Goal: Check status: Check status

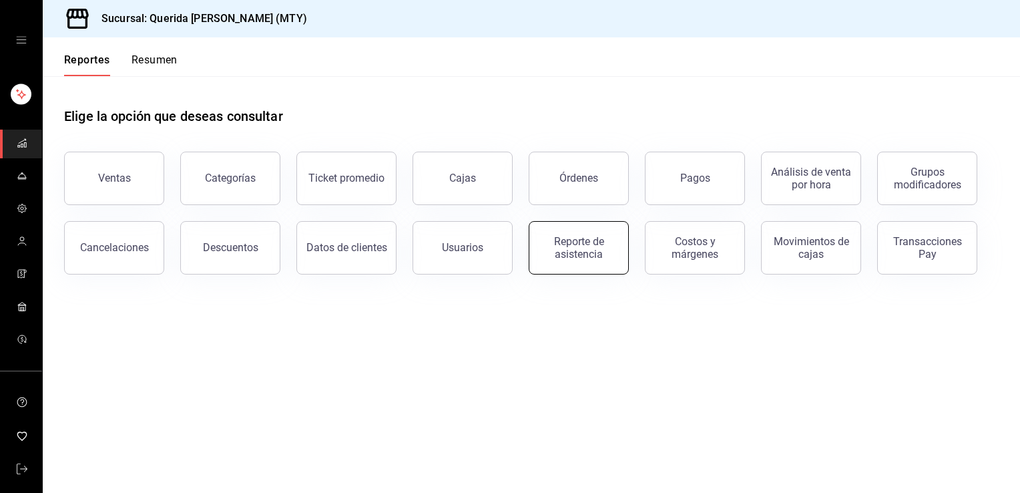
click at [573, 252] on div "Reporte de asistencia" at bounding box center [578, 247] width 83 height 25
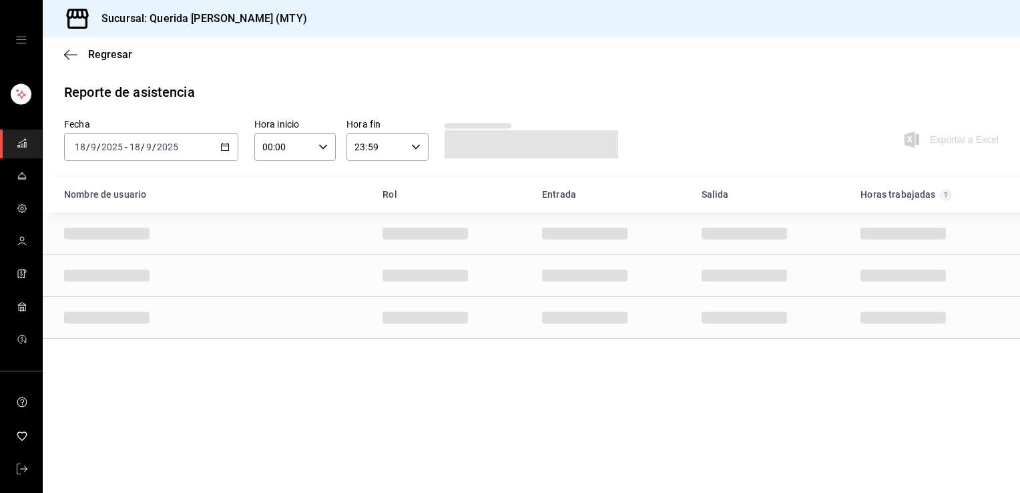
click at [224, 147] on icon "button" at bounding box center [224, 146] width 9 height 9
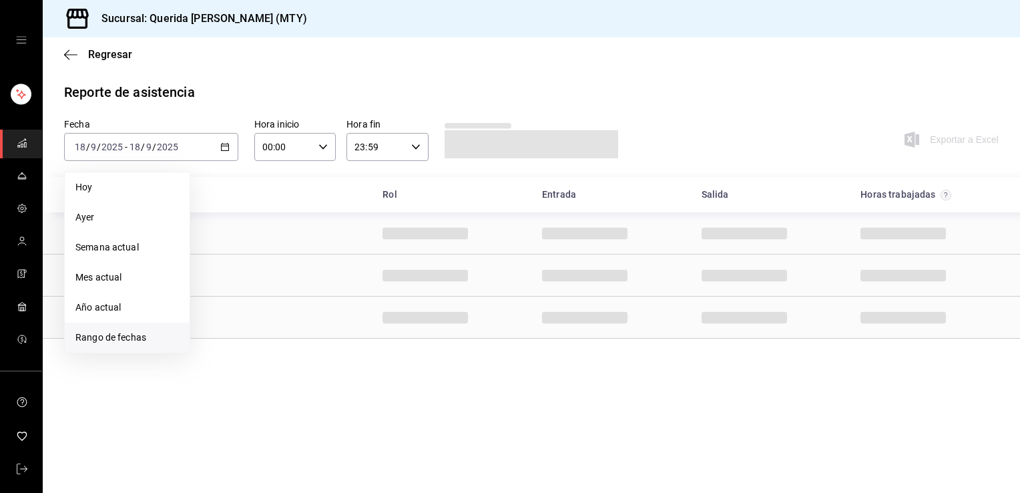
click at [95, 335] on span "Rango de fechas" at bounding box center [126, 337] width 103 height 14
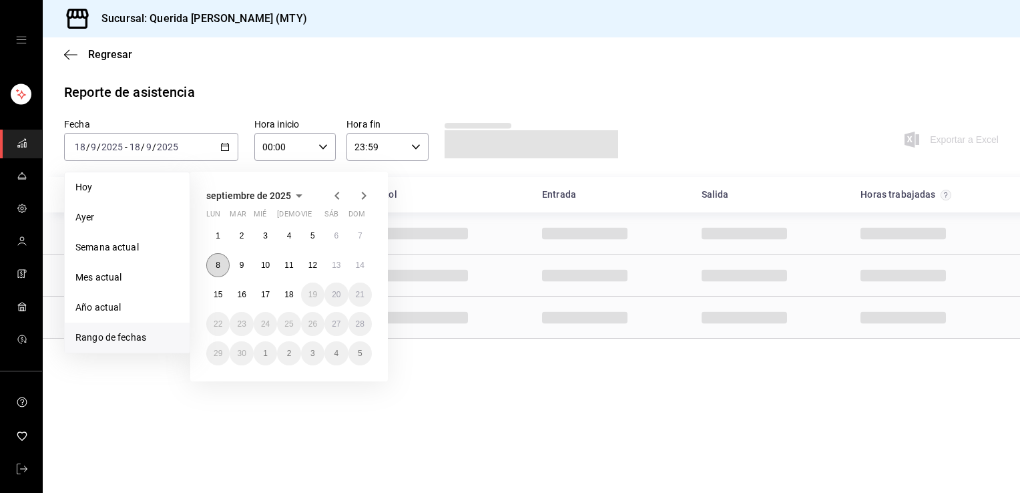
click at [210, 267] on button "8" at bounding box center [217, 265] width 23 height 24
click at [212, 271] on button "8" at bounding box center [217, 265] width 23 height 24
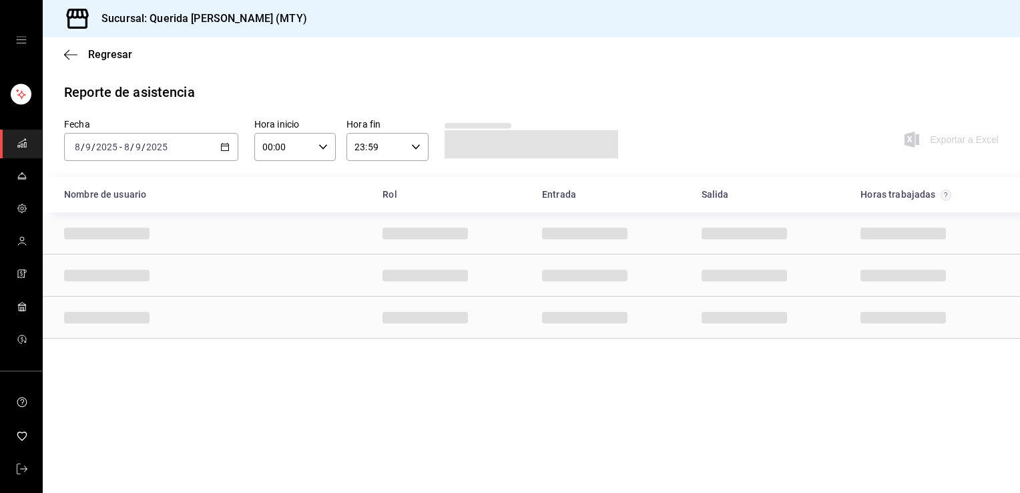
click at [222, 154] on div "[DATE] [DATE] - [DATE] [DATE]" at bounding box center [151, 147] width 174 height 28
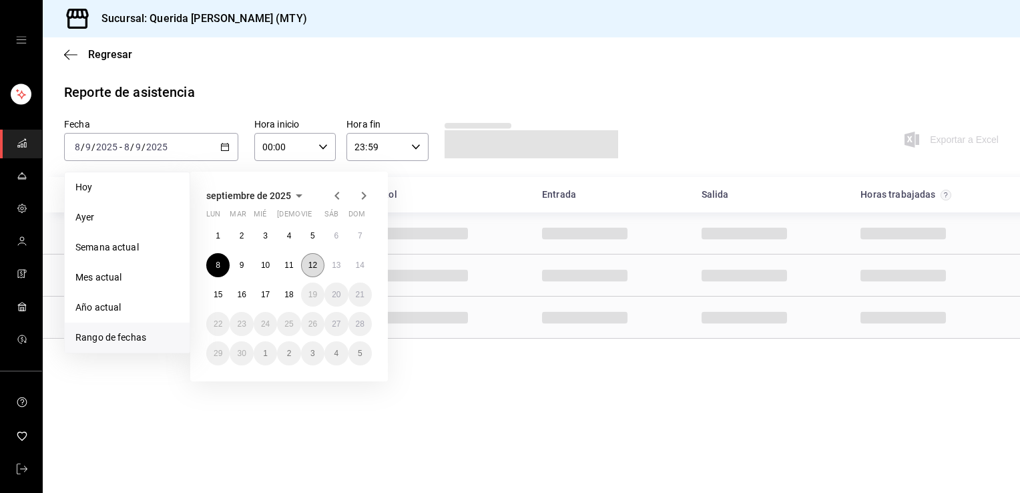
click at [310, 264] on abbr "12" at bounding box center [312, 264] width 9 height 9
click at [286, 286] on button "18" at bounding box center [288, 294] width 23 height 24
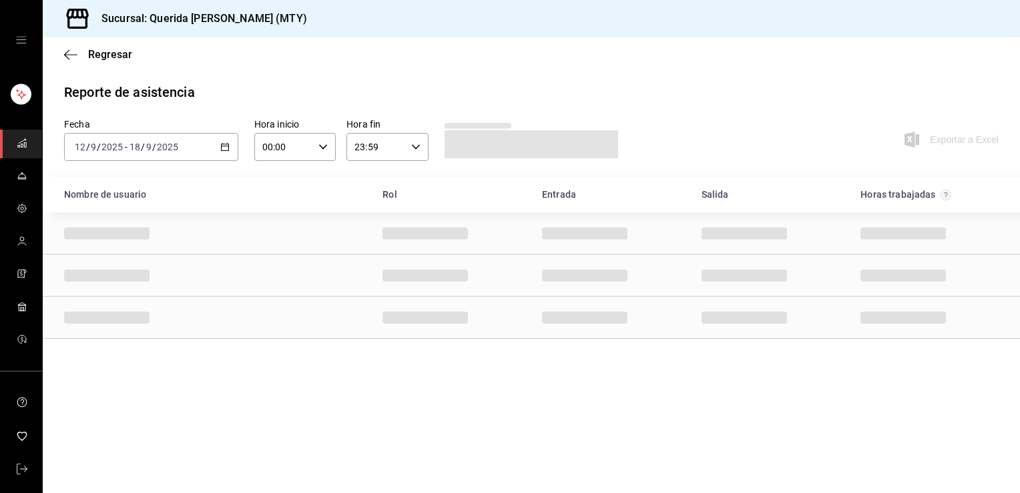
click at [326, 143] on icon "button" at bounding box center [322, 146] width 9 height 9
click at [270, 230] on button "07" at bounding box center [274, 237] width 35 height 27
click at [276, 210] on span "06" at bounding box center [274, 205] width 19 height 11
type input "06:00"
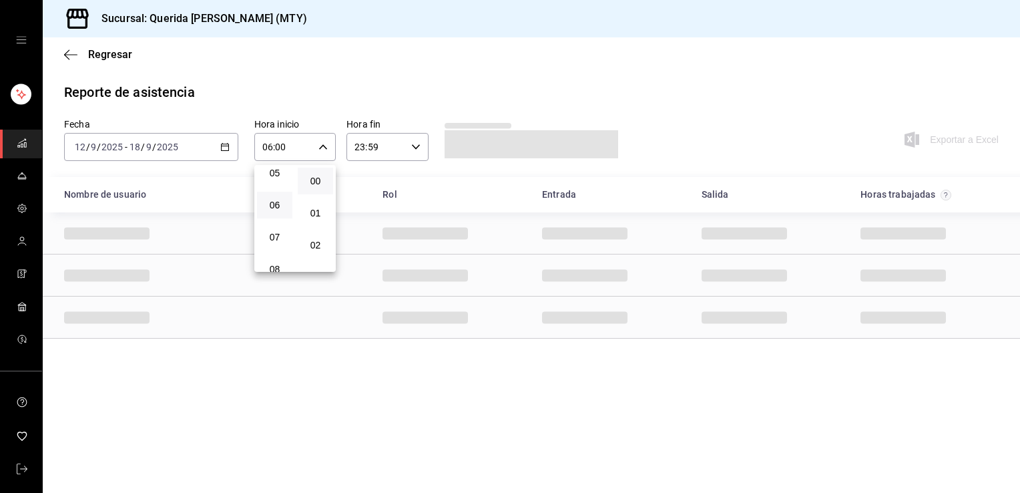
click at [369, 90] on div at bounding box center [510, 246] width 1020 height 493
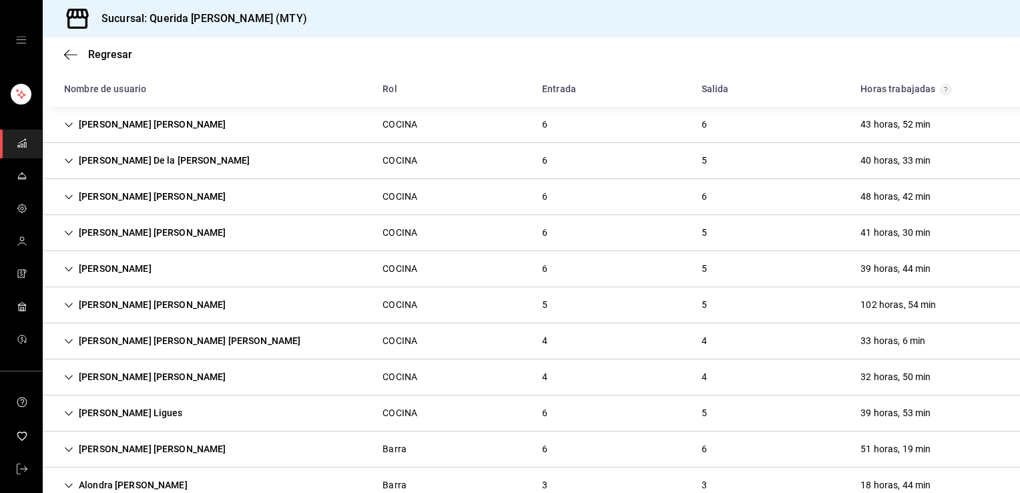
scroll to position [320, 0]
click at [142, 304] on div "[PERSON_NAME] [PERSON_NAME]" at bounding box center [145, 306] width 184 height 25
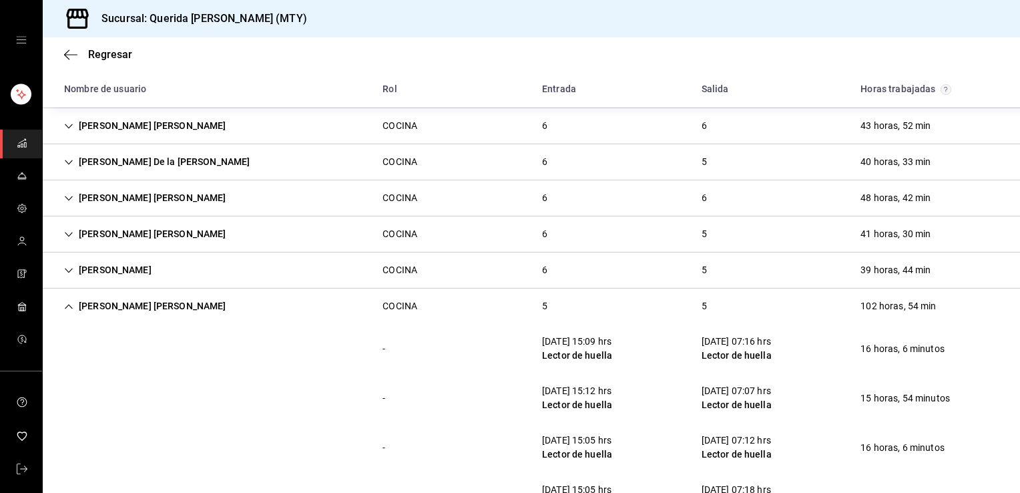
click at [142, 304] on div "[PERSON_NAME] [PERSON_NAME]" at bounding box center [145, 306] width 184 height 25
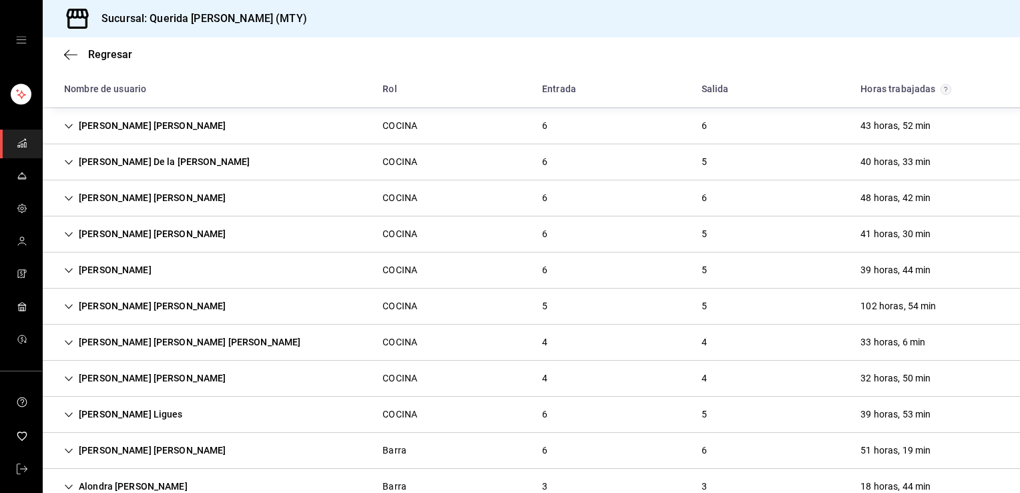
click at [142, 304] on div "[PERSON_NAME] [PERSON_NAME]" at bounding box center [145, 306] width 184 height 25
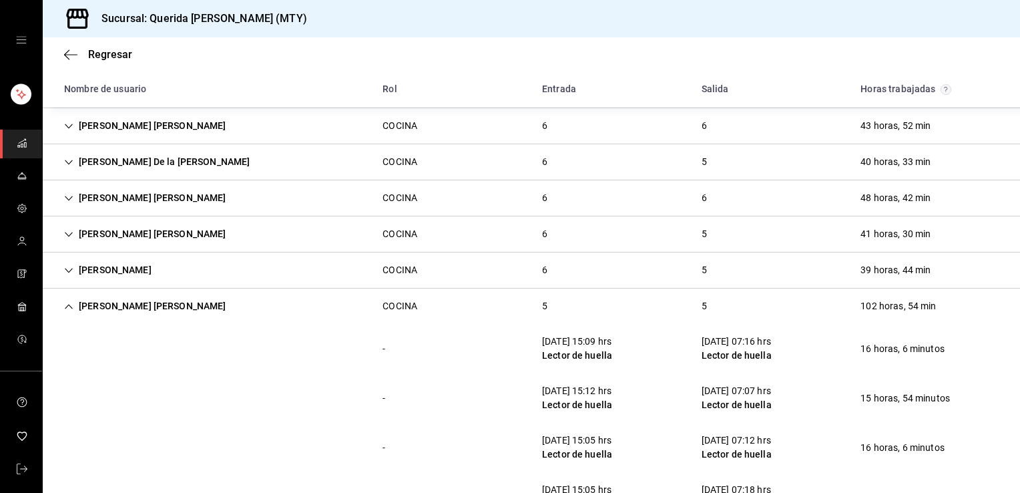
click at [142, 304] on div "[PERSON_NAME] [PERSON_NAME]" at bounding box center [145, 306] width 184 height 25
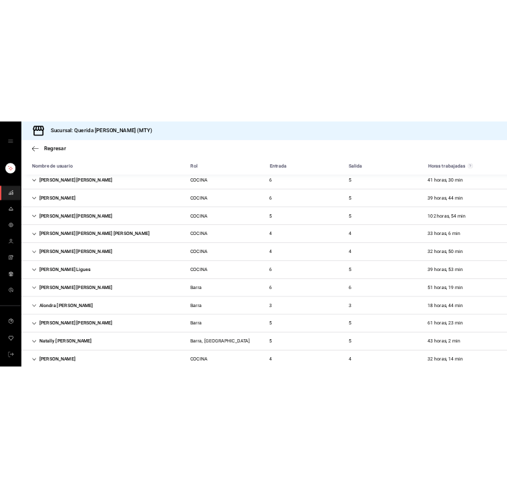
scroll to position [435, 0]
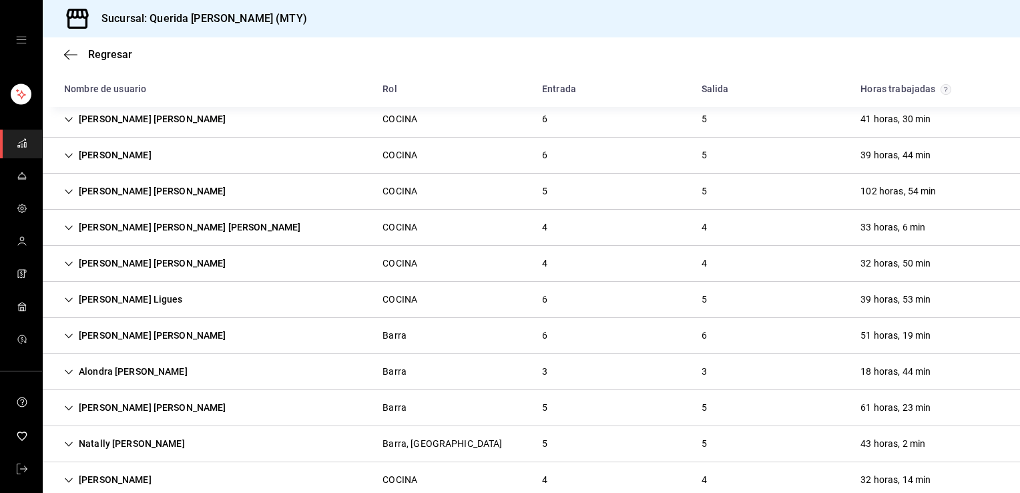
click at [79, 222] on div "[PERSON_NAME] [PERSON_NAME] [PERSON_NAME]" at bounding box center [182, 227] width 258 height 25
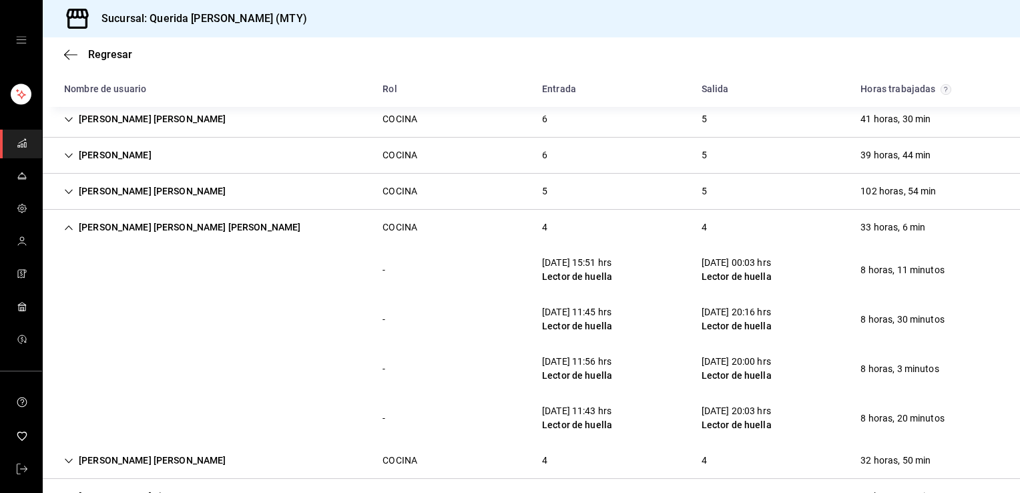
click at [79, 222] on div "[PERSON_NAME] [PERSON_NAME] [PERSON_NAME]" at bounding box center [182, 227] width 258 height 25
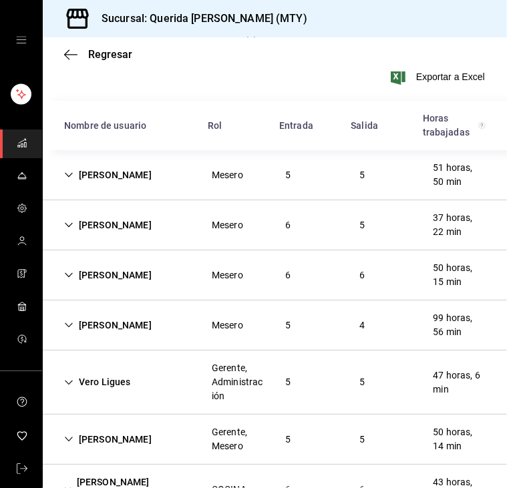
scroll to position [168, 0]
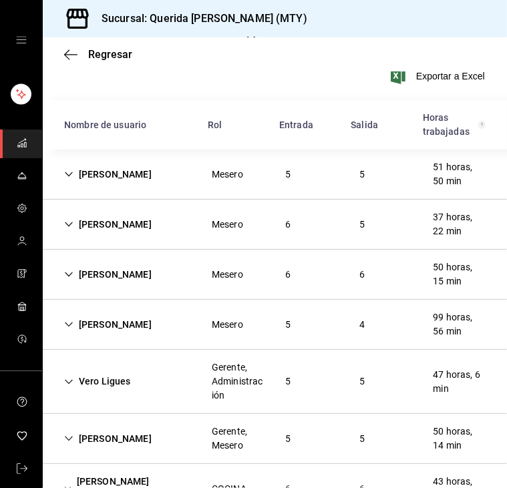
click at [83, 176] on div "[PERSON_NAME]" at bounding box center [107, 174] width 109 height 25
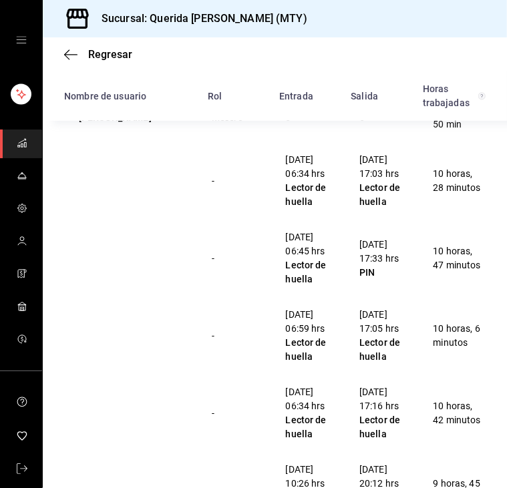
scroll to position [23, 0]
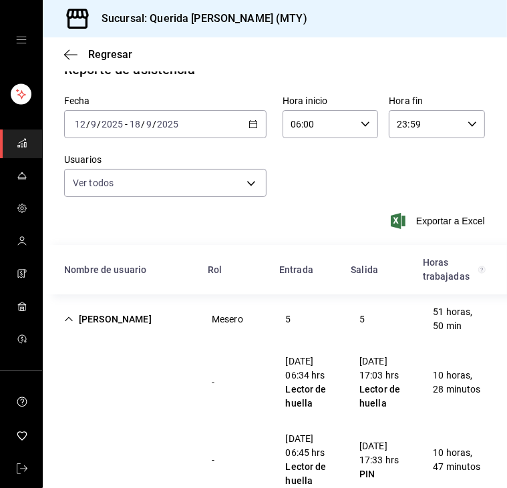
click at [67, 322] on icon "Cell" at bounding box center [68, 318] width 9 height 9
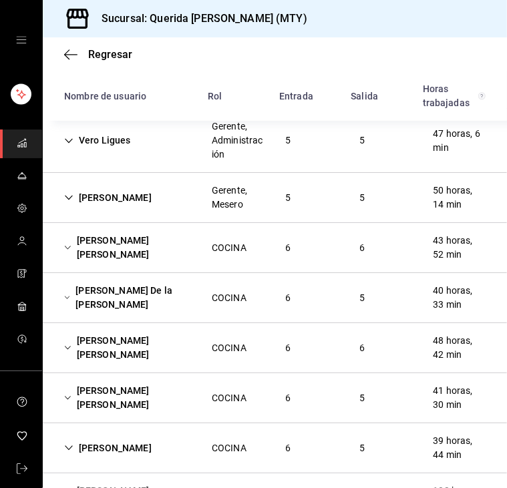
scroll to position [409, 0]
click at [73, 248] on div "[PERSON_NAME] [PERSON_NAME]" at bounding box center [127, 247] width 148 height 39
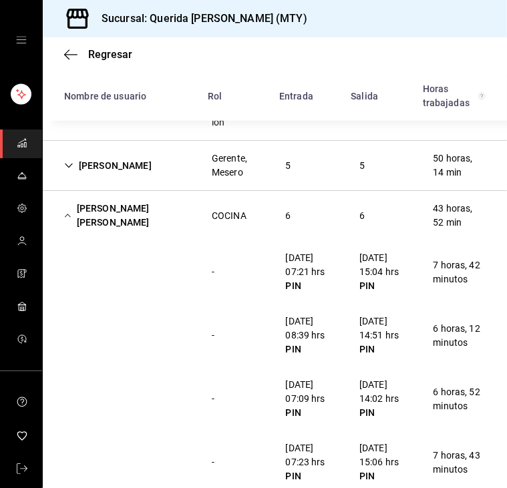
scroll to position [429, 0]
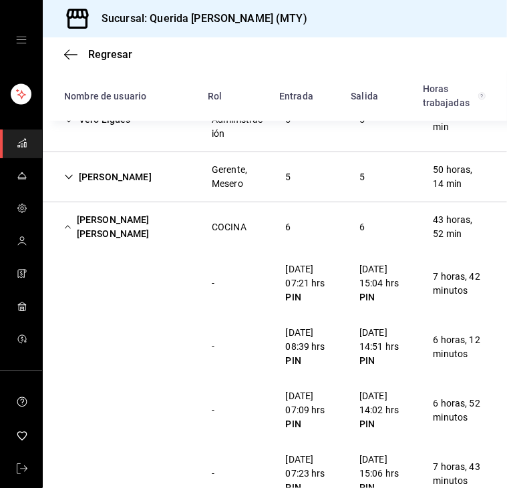
click at [66, 228] on icon "Cell" at bounding box center [67, 226] width 7 height 9
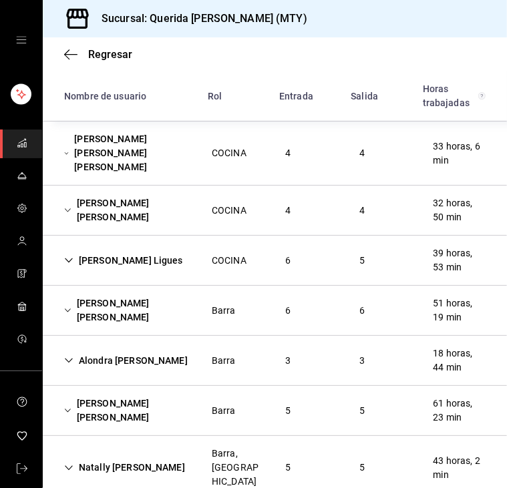
scroll to position [809, 0]
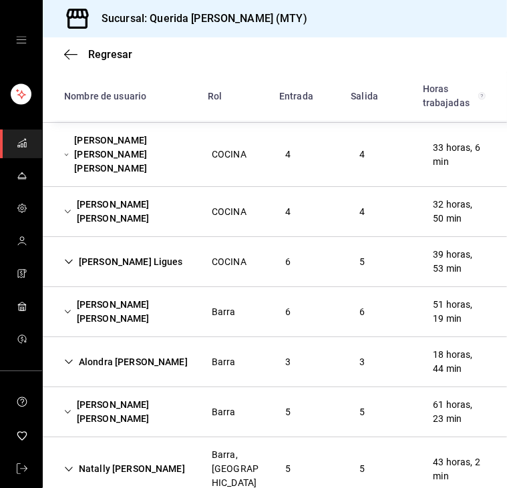
click at [80, 199] on div "[PERSON_NAME] [PERSON_NAME]" at bounding box center [127, 211] width 148 height 39
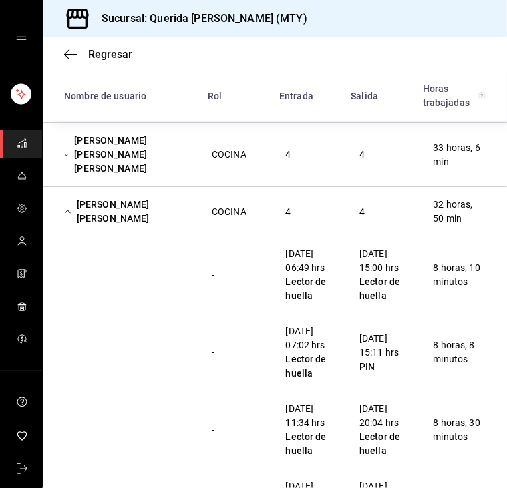
click at [80, 199] on div "[PERSON_NAME] [PERSON_NAME]" at bounding box center [127, 211] width 148 height 39
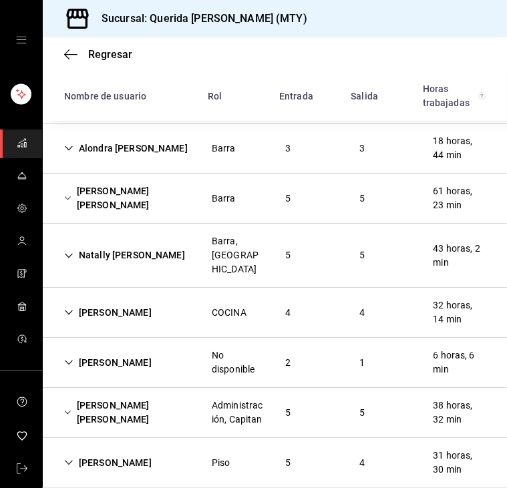
scroll to position [1024, 0]
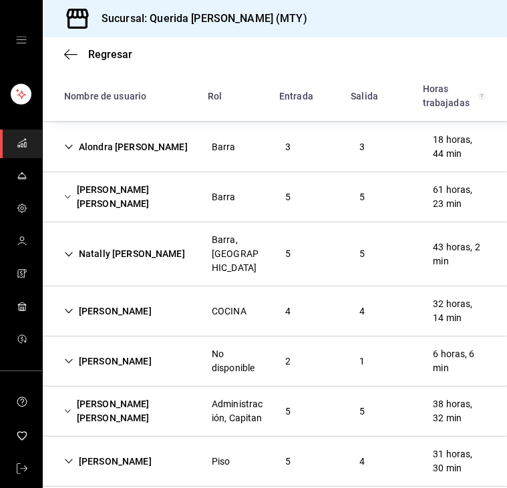
click at [101, 182] on div "[PERSON_NAME] [PERSON_NAME]" at bounding box center [127, 197] width 148 height 39
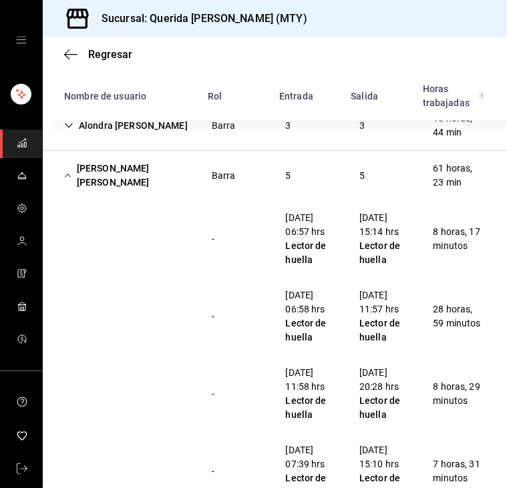
scroll to position [1043, 0]
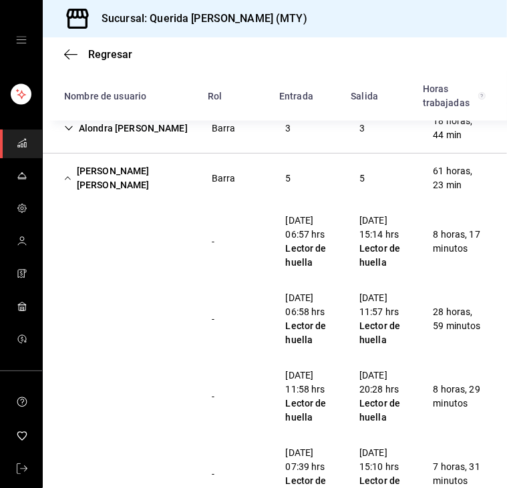
click at [87, 159] on div "[PERSON_NAME] [PERSON_NAME]" at bounding box center [127, 178] width 148 height 39
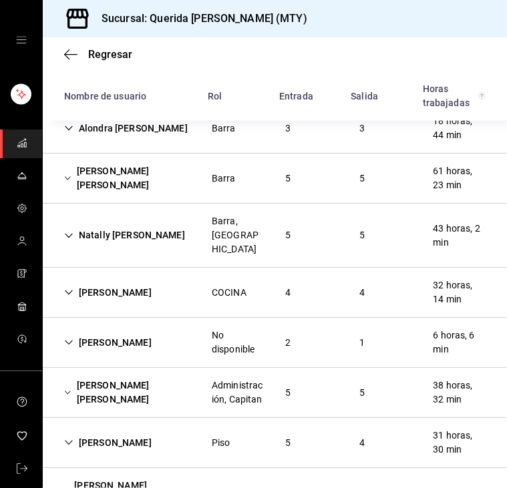
click at [87, 159] on div "[PERSON_NAME] [PERSON_NAME]" at bounding box center [127, 178] width 148 height 39
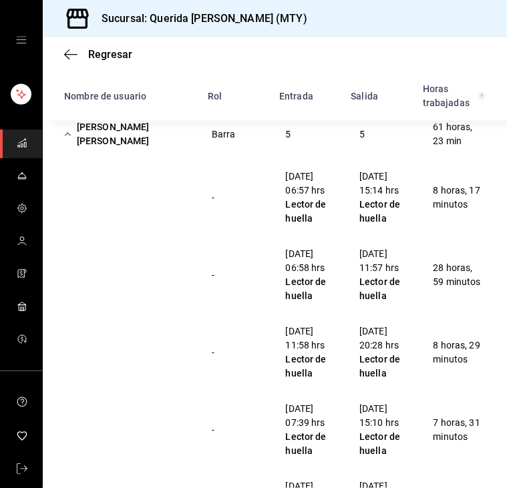
scroll to position [1020, 0]
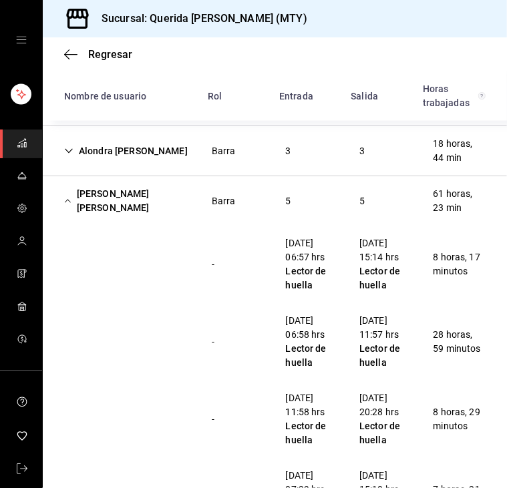
click at [71, 196] on icon "Cell" at bounding box center [67, 200] width 7 height 9
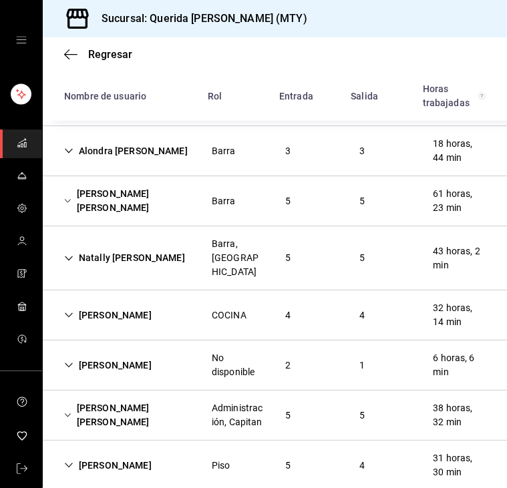
click at [71, 196] on icon "Cell" at bounding box center [67, 200] width 7 height 9
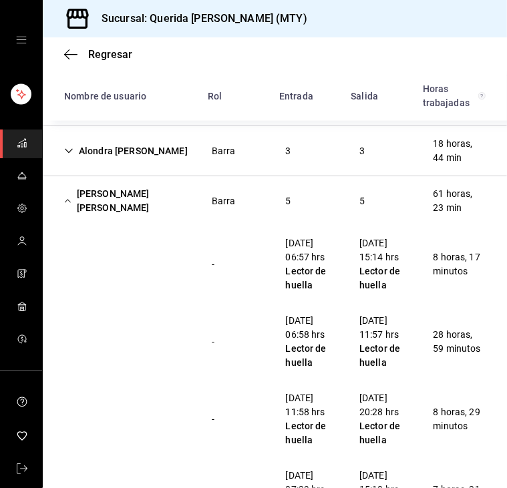
click at [71, 196] on icon "Cell" at bounding box center [67, 200] width 7 height 9
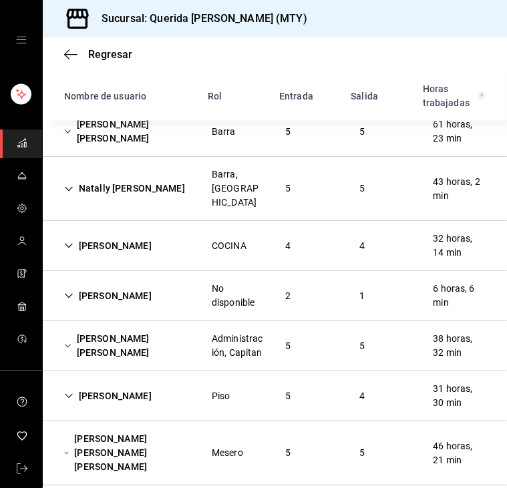
scroll to position [1090, 0]
click at [74, 234] on div "[PERSON_NAME]" at bounding box center [107, 246] width 109 height 25
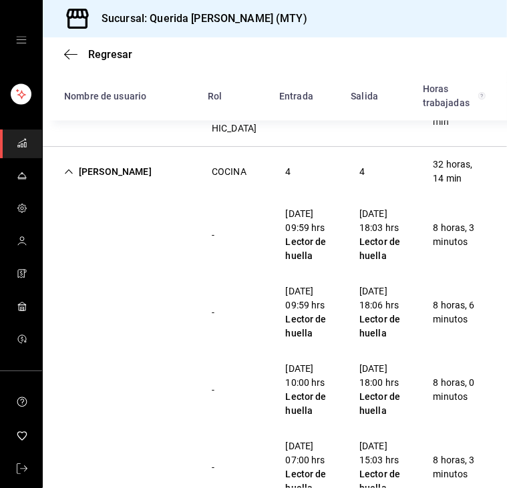
scroll to position [1164, 0]
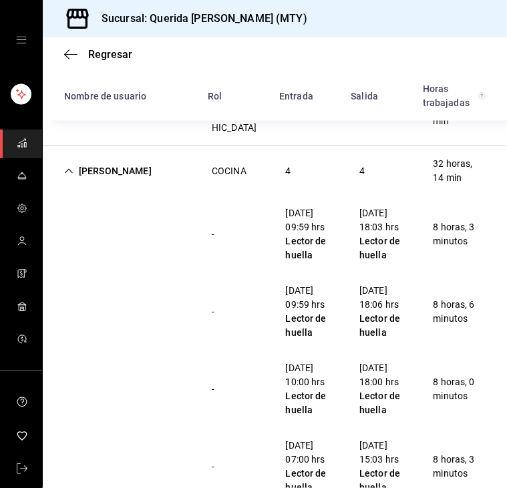
click at [132, 350] on div "- [DATE] 10:00 hrs Lector de huella [DATE] 18:00 hrs Lector de huella 8 horas, …" at bounding box center [275, 388] width 464 height 77
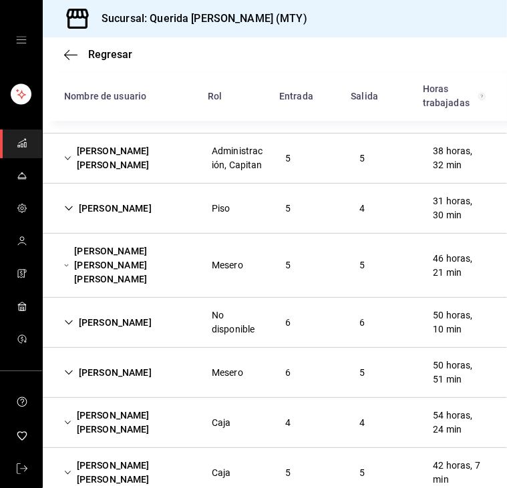
scroll to position [1686, 0]
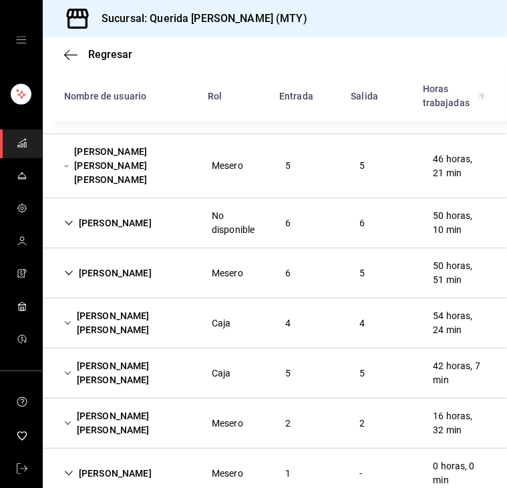
click at [95, 304] on div "[PERSON_NAME] [PERSON_NAME]" at bounding box center [127, 323] width 148 height 39
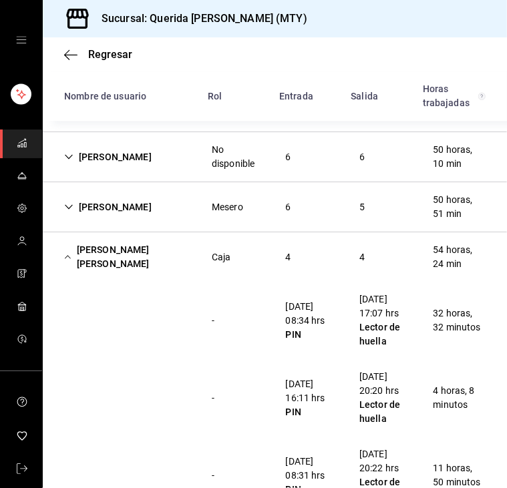
scroll to position [1752, 0]
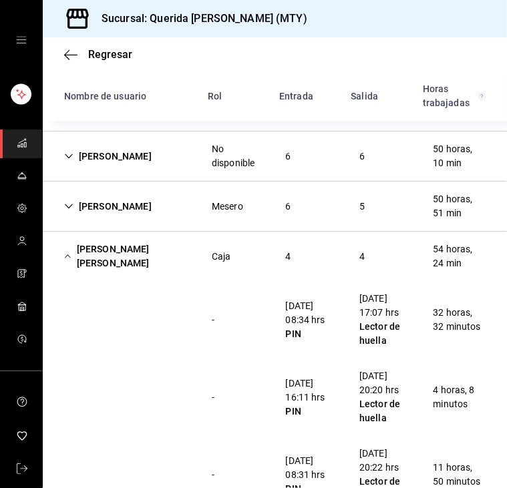
click at [109, 237] on div "[PERSON_NAME] [PERSON_NAME]" at bounding box center [127, 256] width 148 height 39
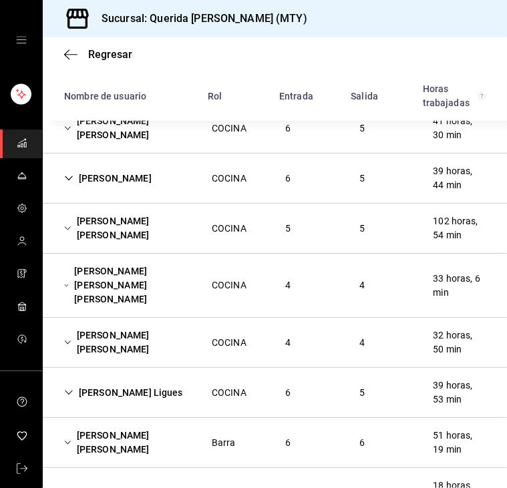
scroll to position [677, 0]
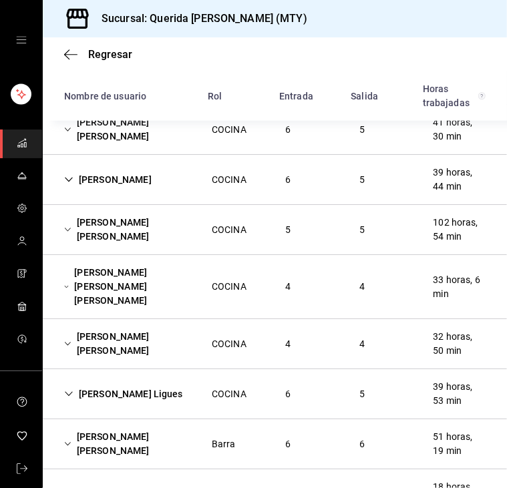
click at [69, 176] on icon "Cell" at bounding box center [68, 179] width 9 height 9
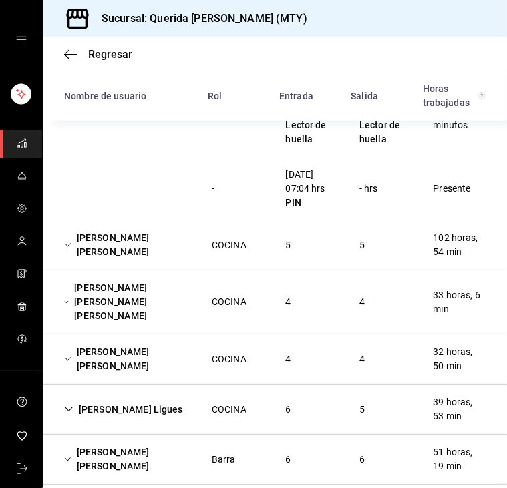
scroll to position [1112, 0]
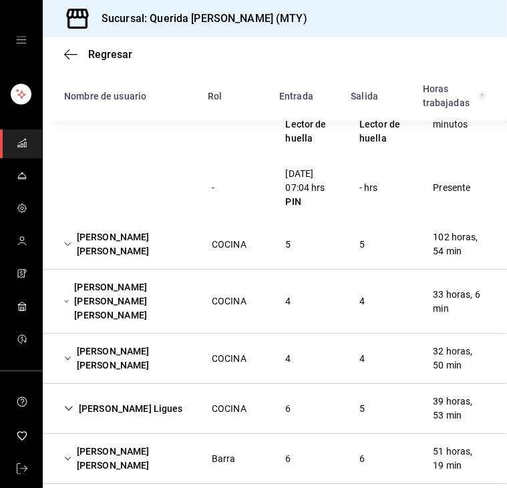
click at [75, 296] on div "[PERSON_NAME] [PERSON_NAME] [PERSON_NAME]" at bounding box center [127, 301] width 148 height 53
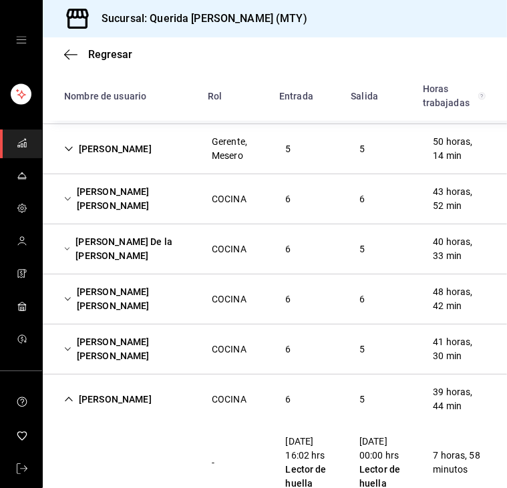
scroll to position [0, 0]
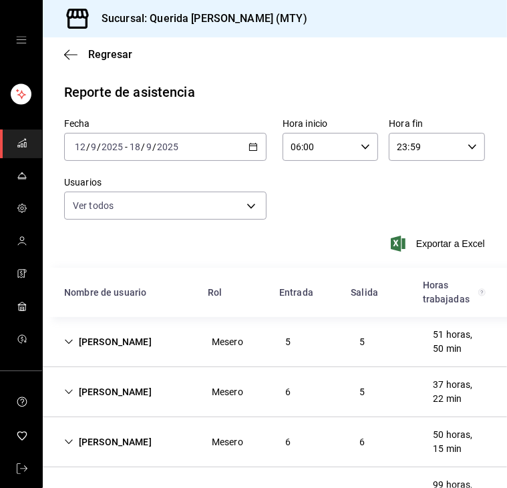
click at [248, 144] on icon "button" at bounding box center [252, 146] width 9 height 9
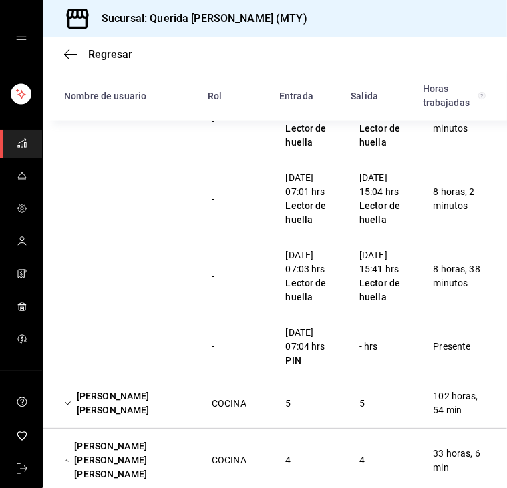
scroll to position [1276, 0]
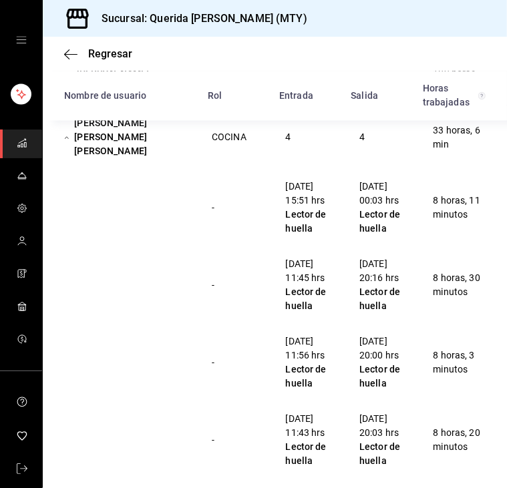
click at [251, 359] on div "- [DATE] 11:56 hrs Lector de huella [DATE] 20:00 hrs Lector de huella 8 horas, …" at bounding box center [275, 362] width 464 height 77
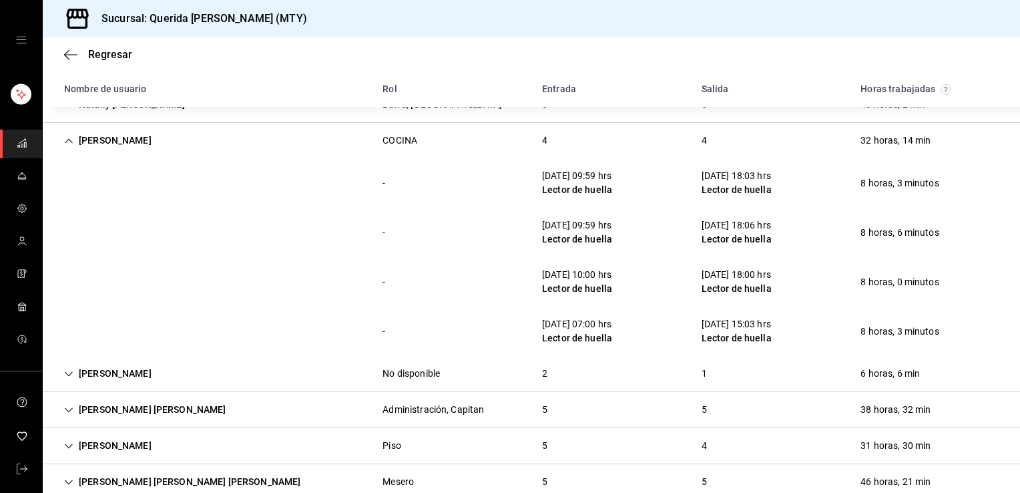
scroll to position [1266, 0]
